Goal: Task Accomplishment & Management: Manage account settings

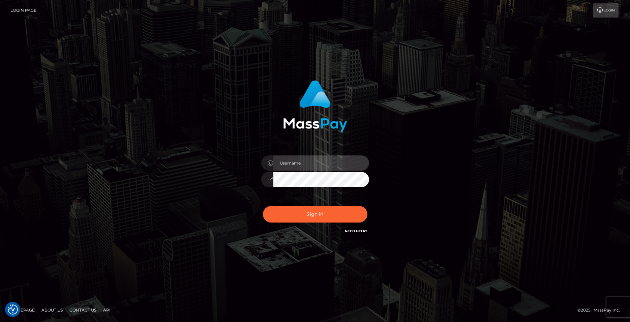
click at [306, 163] on input "text" at bounding box center [321, 162] width 96 height 15
click at [419, 193] on div "1 1 Sign in" at bounding box center [315, 160] width 384 height 171
type input "[EMAIL_ADDRESS][DOMAIN_NAME]"
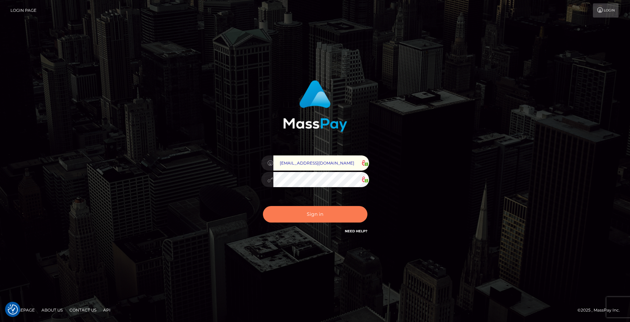
click at [289, 211] on button "Sign in" at bounding box center [315, 214] width 104 height 17
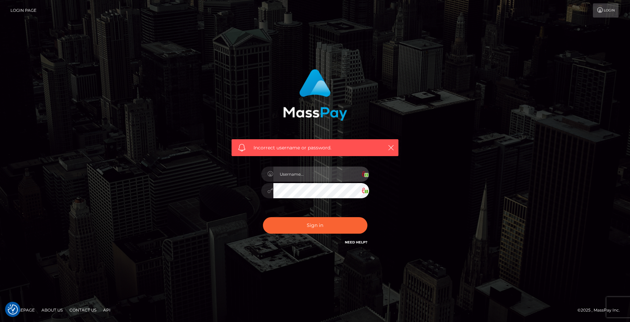
type input "[EMAIL_ADDRESS][DOMAIN_NAME]"
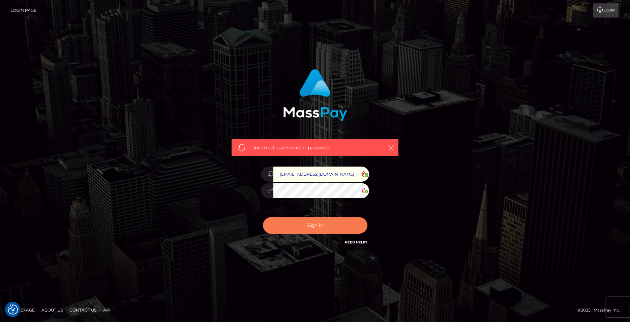
click at [320, 222] on button "Sign in" at bounding box center [315, 225] width 104 height 17
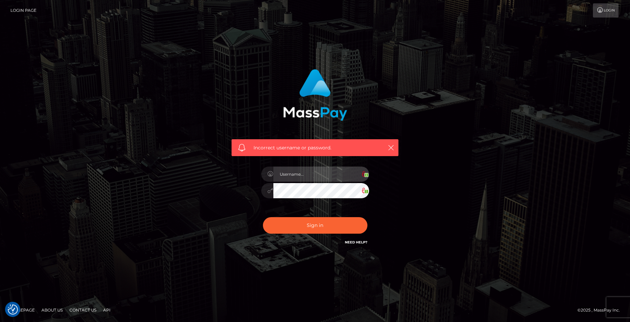
type input "[EMAIL_ADDRESS][DOMAIN_NAME]"
click at [342, 61] on div "Incorrect username or password. txc.grlfriend@gmail.com 1 1" at bounding box center [315, 160] width 630 height 295
click at [334, 177] on input "[EMAIL_ADDRESS][DOMAIN_NAME]" at bounding box center [321, 173] width 96 height 15
drag, startPoint x: 424, startPoint y: 181, endPoint x: 342, endPoint y: 201, distance: 84.7
click at [415, 184] on div "Incorrect username or password. txc.grlfriend@gmail.com 1 1" at bounding box center [315, 161] width 384 height 194
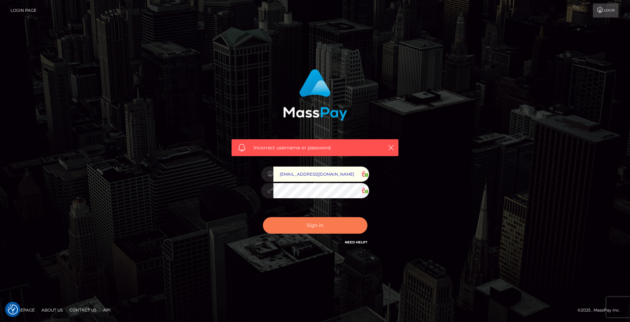
drag, startPoint x: 415, startPoint y: 192, endPoint x: 321, endPoint y: 231, distance: 102.0
click at [413, 193] on div "Incorrect username or password. txc.grlfriend@gmail.com 1 1" at bounding box center [315, 161] width 384 height 194
click at [323, 221] on button "Sign in" at bounding box center [315, 225] width 104 height 17
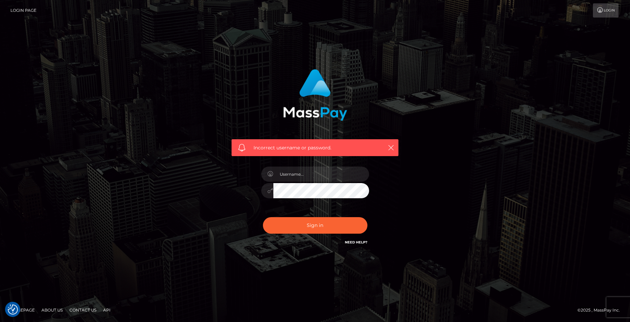
click at [351, 242] on link "Need Help?" at bounding box center [356, 242] width 23 height 4
type input "[EMAIL_ADDRESS][DOMAIN_NAME]"
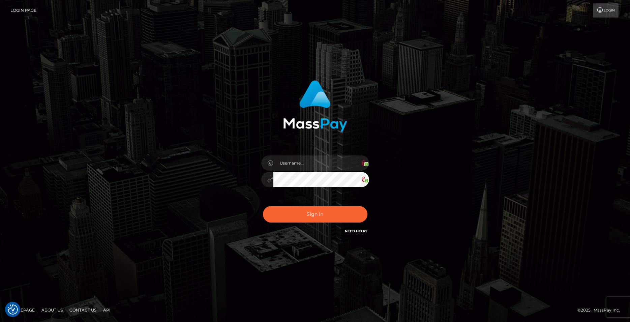
click at [25, 11] on link "Login Page" at bounding box center [23, 10] width 26 height 14
type input "[EMAIL_ADDRESS][DOMAIN_NAME]"
click at [302, 166] on input "text" at bounding box center [321, 162] width 96 height 15
type input "[EMAIL_ADDRESS][DOMAIN_NAME]"
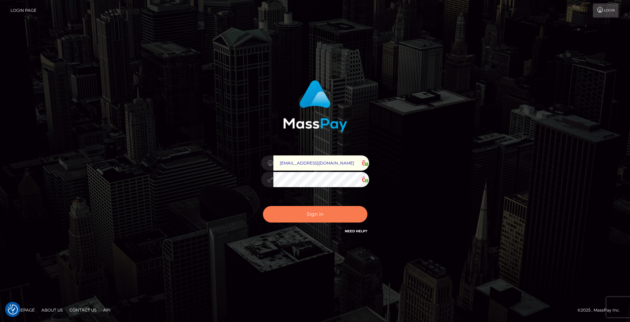
click at [328, 212] on button "Sign in" at bounding box center [315, 214] width 104 height 17
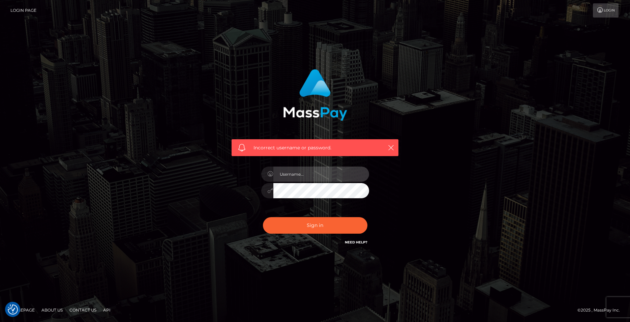
click at [308, 173] on input "text" at bounding box center [321, 173] width 96 height 15
type input "[EMAIL_ADDRESS][DOMAIN_NAME]"
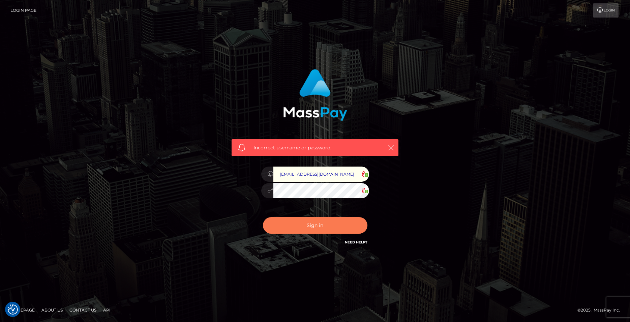
click at [330, 226] on button "Sign in" at bounding box center [315, 225] width 104 height 17
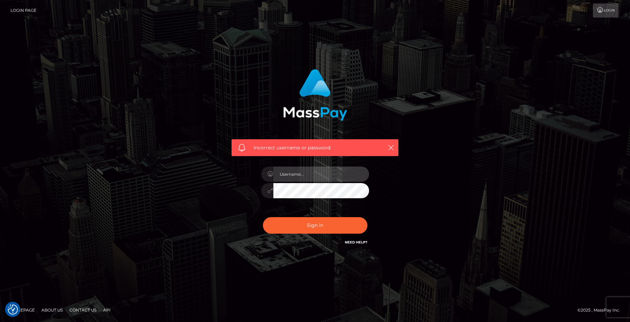
click at [307, 173] on input "text" at bounding box center [321, 173] width 96 height 15
type input "[EMAIL_ADDRESS][DOMAIN_NAME]"
